Goal: Navigation & Orientation: Go to known website

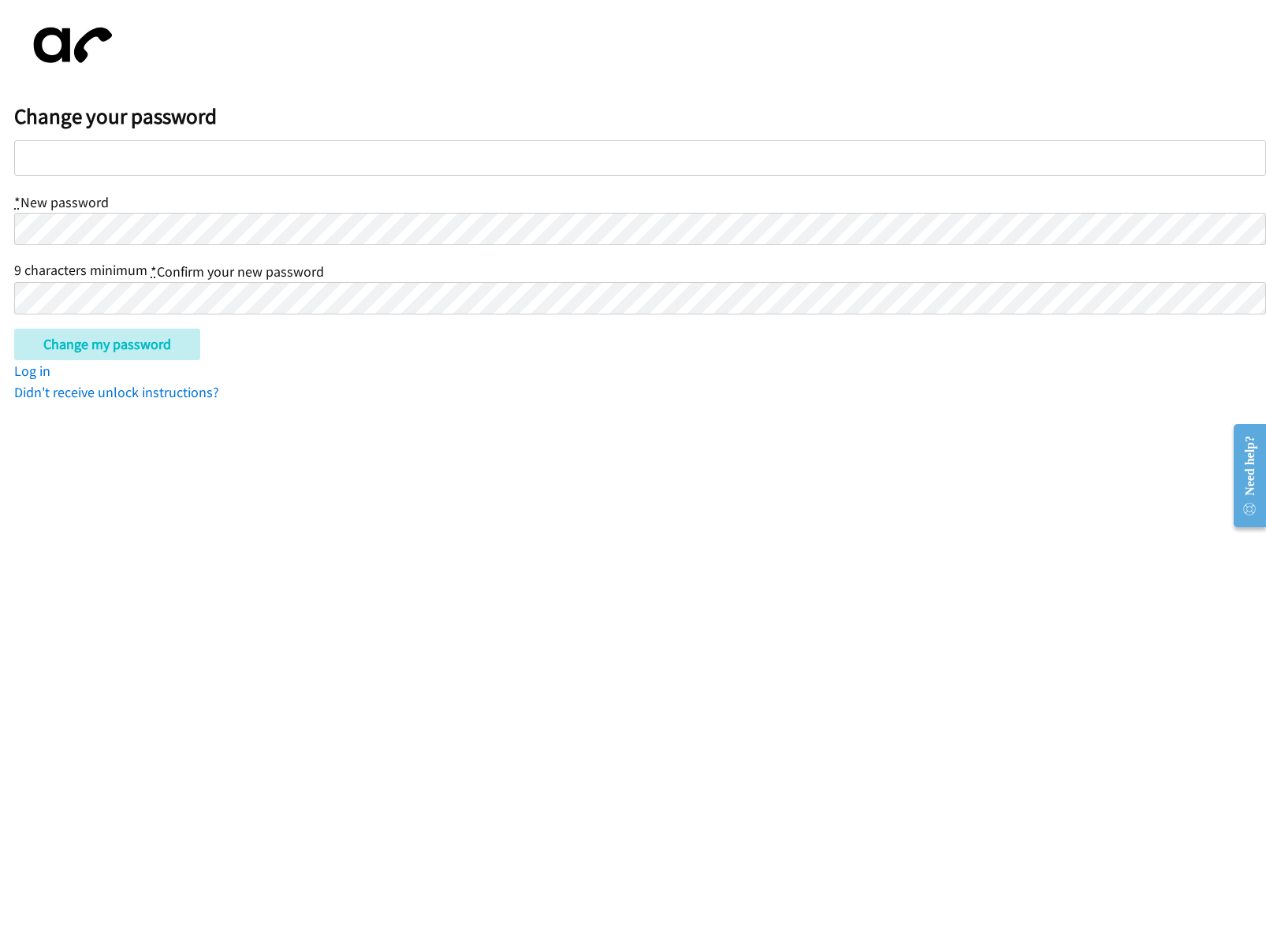
click at [14, 329] on input "Change my password" at bounding box center [107, 344] width 186 height 32
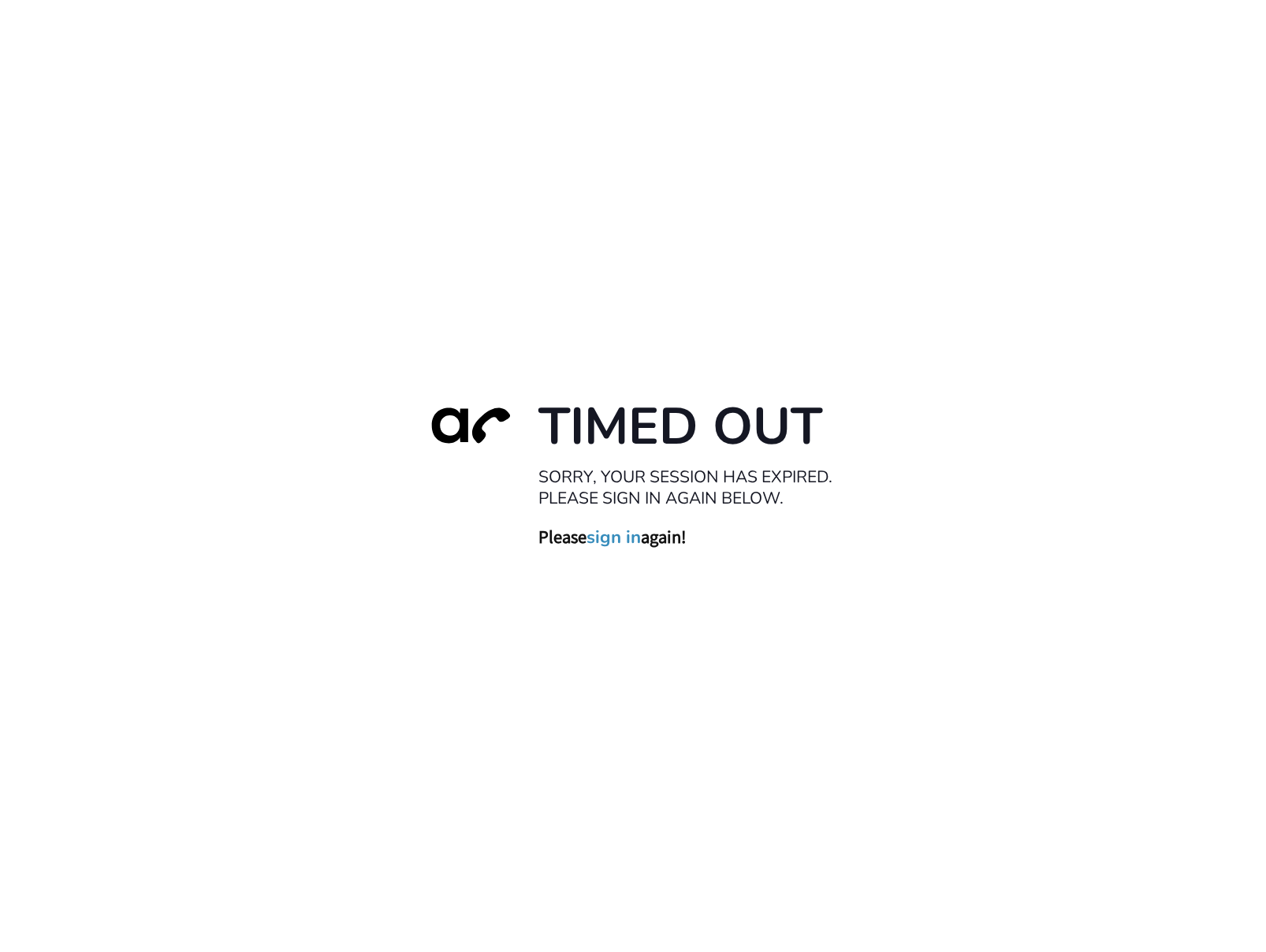
click at [624, 548] on link "sign in" at bounding box center [614, 537] width 54 height 22
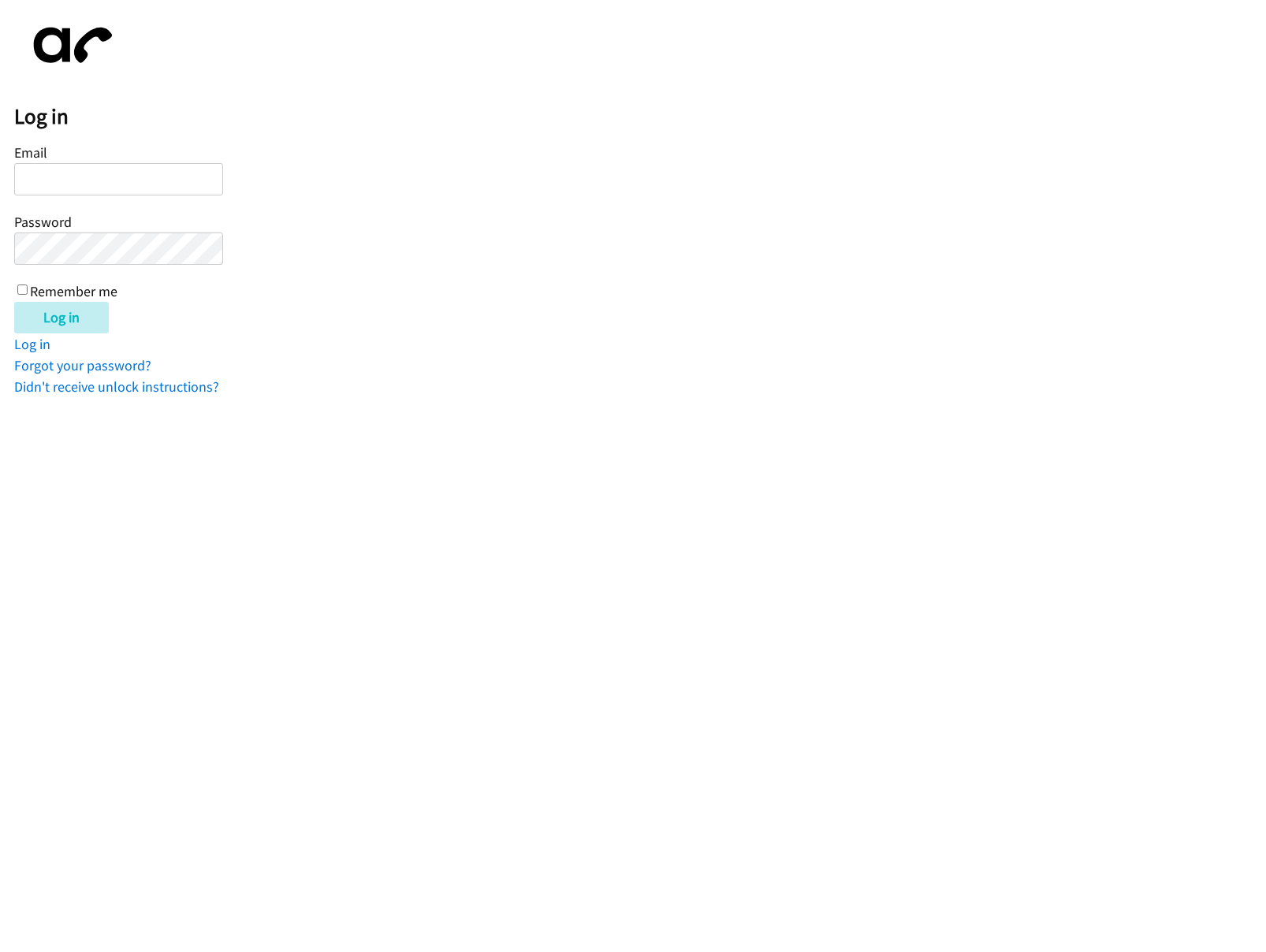
click at [624, 398] on html "Log in Email Password Remember me Log in Log in Forgot your password? Didn't re…" at bounding box center [633, 198] width 1266 height 398
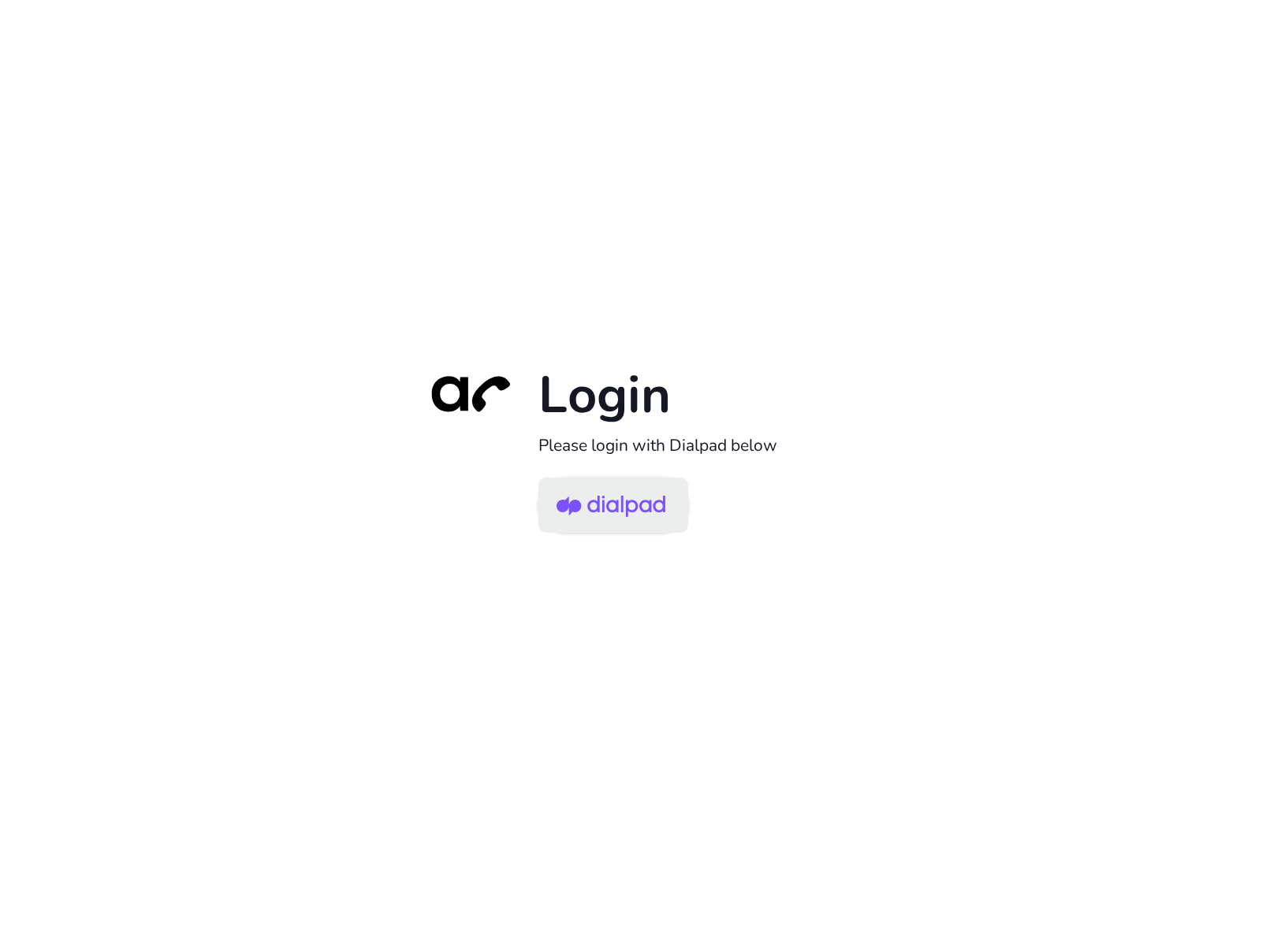
click at [586, 519] on img at bounding box center [611, 506] width 109 height 52
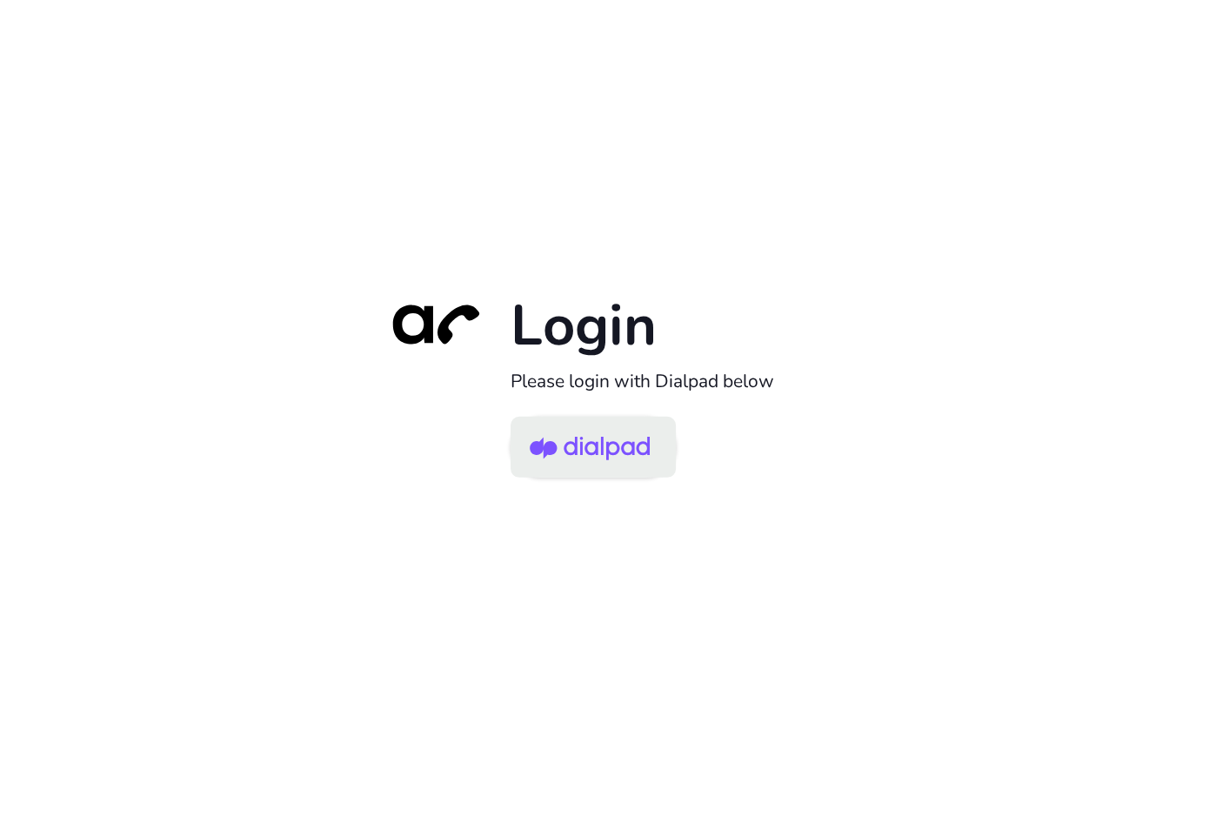
click at [545, 445] on img at bounding box center [590, 448] width 120 height 57
